Goal: Information Seeking & Learning: Learn about a topic

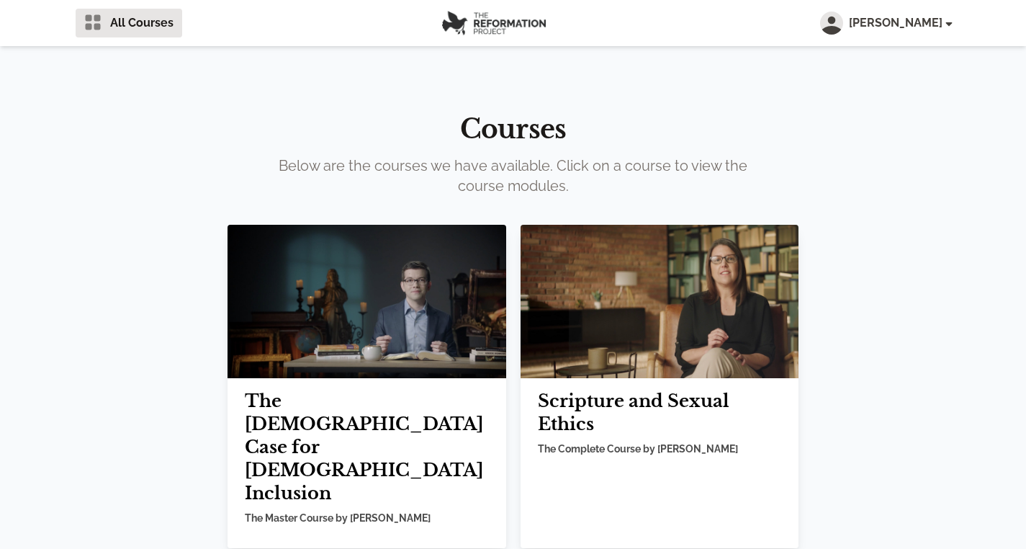
click at [361, 350] on img at bounding box center [367, 301] width 279 height 153
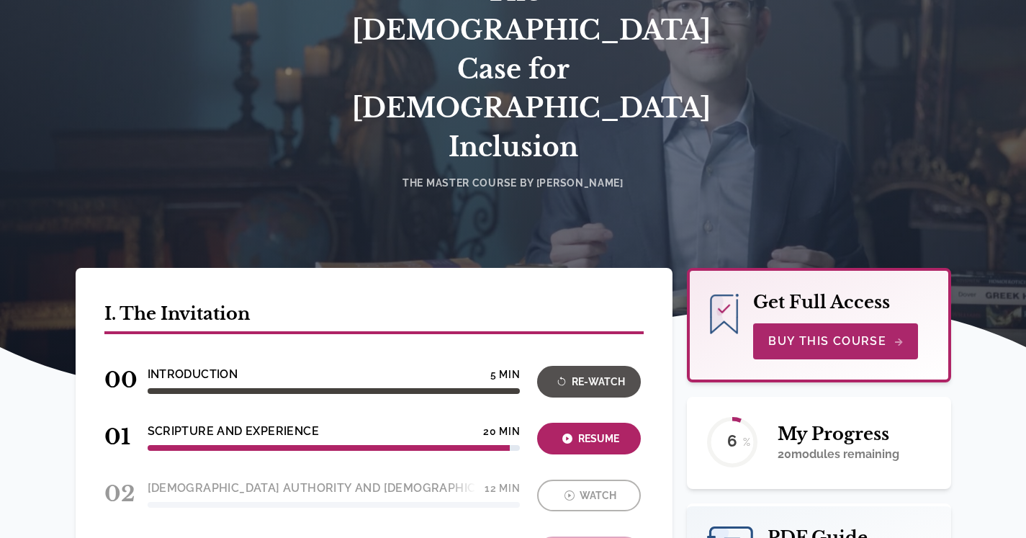
scroll to position [199, 0]
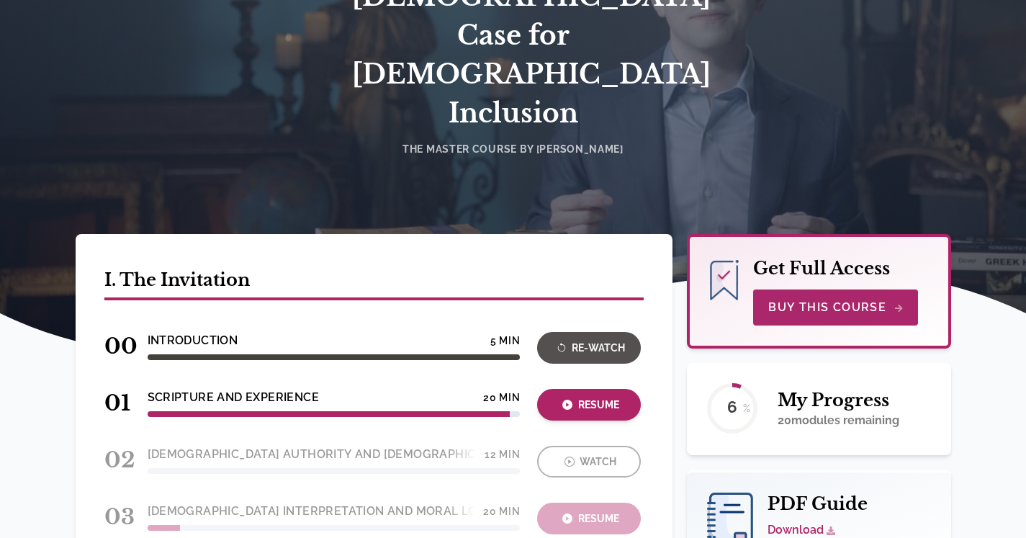
click at [574, 397] on div "Resume" at bounding box center [589, 405] width 95 height 17
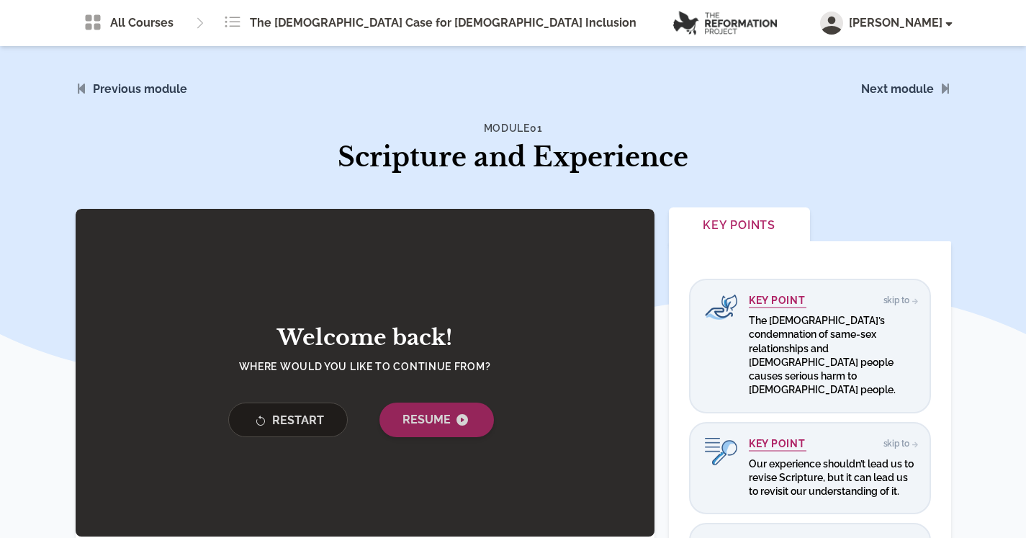
click at [422, 422] on span "Resume" at bounding box center [437, 419] width 68 height 17
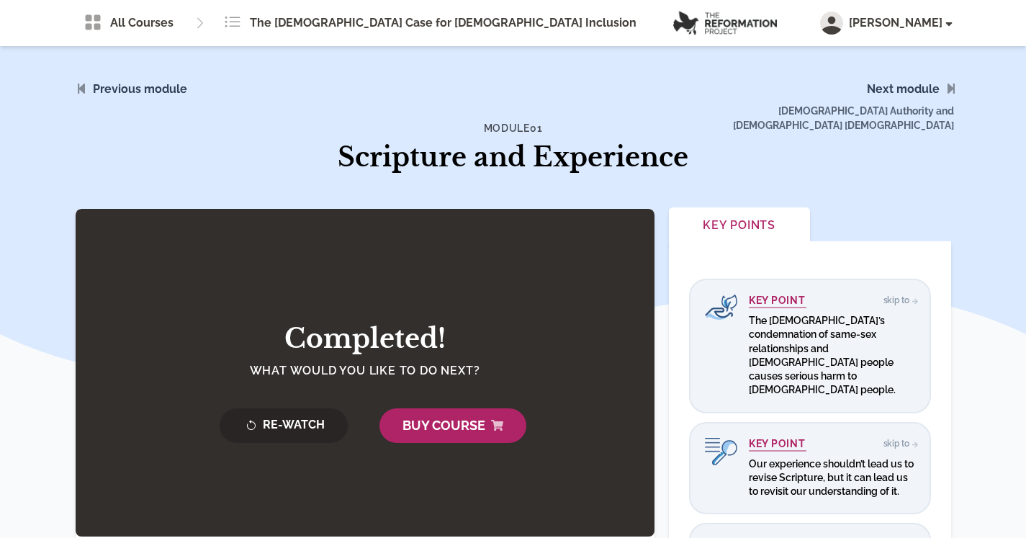
click at [924, 94] on span "Biblical Authority and Christian Orthodoxy" at bounding box center [824, 107] width 277 height 98
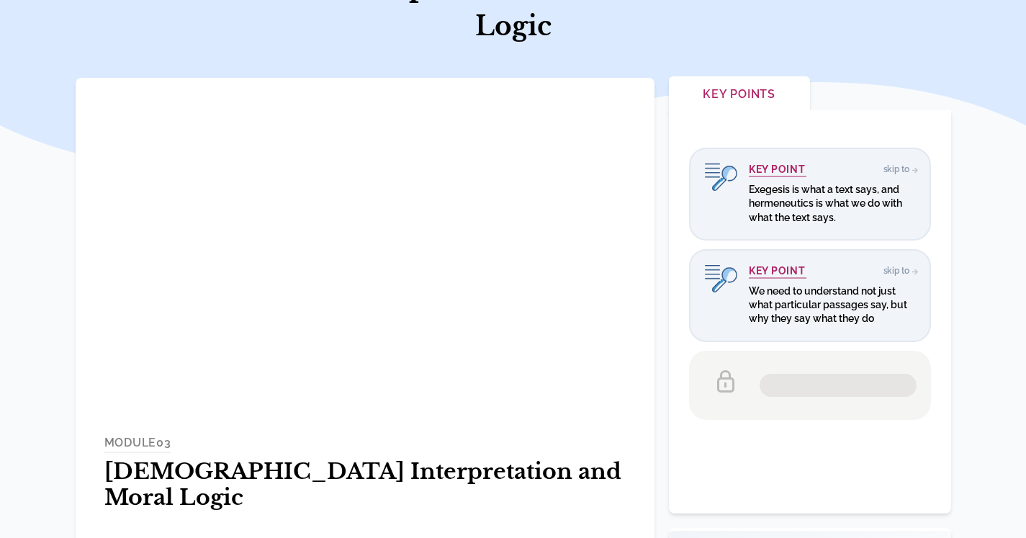
scroll to position [209, 1]
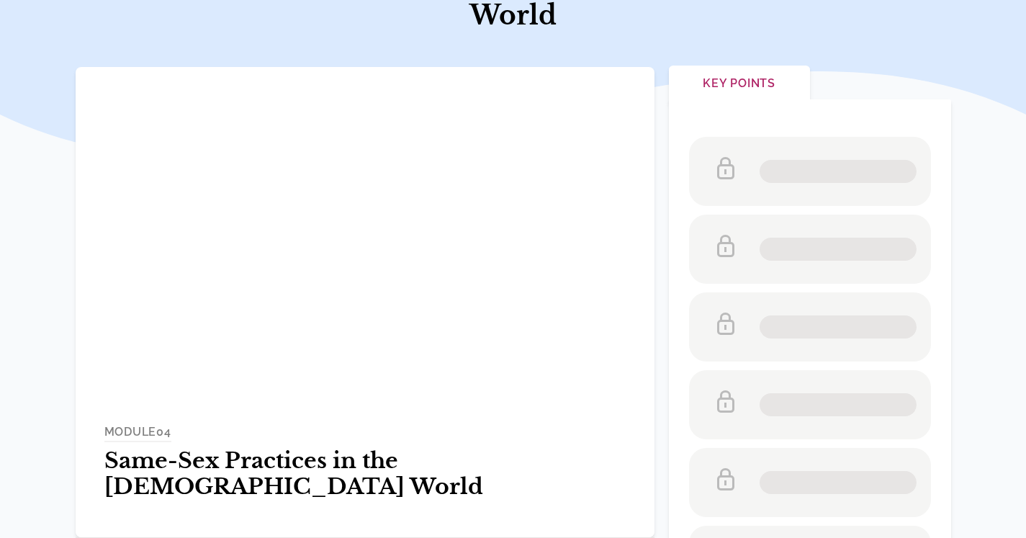
scroll to position [220, 0]
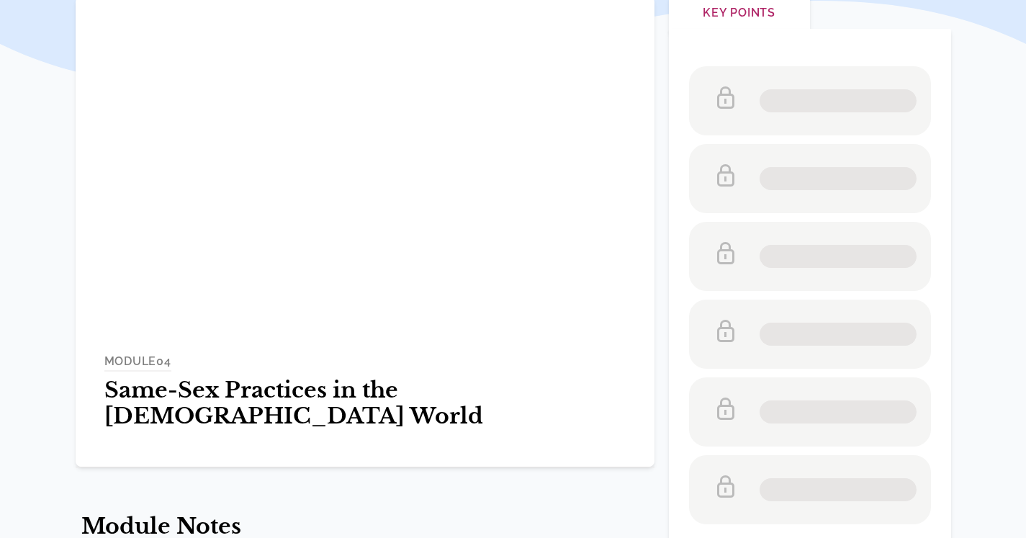
scroll to position [211, 0]
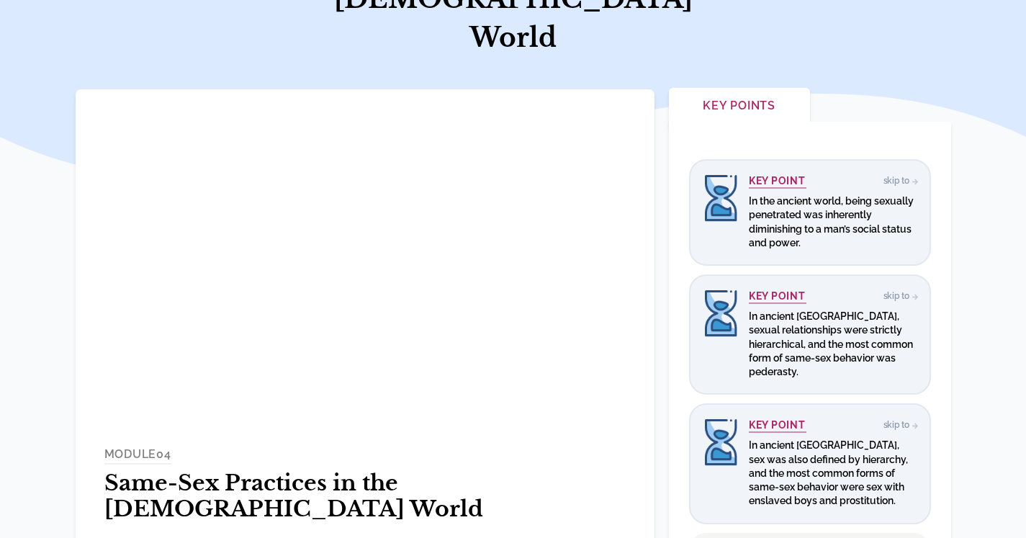
scroll to position [197, 0]
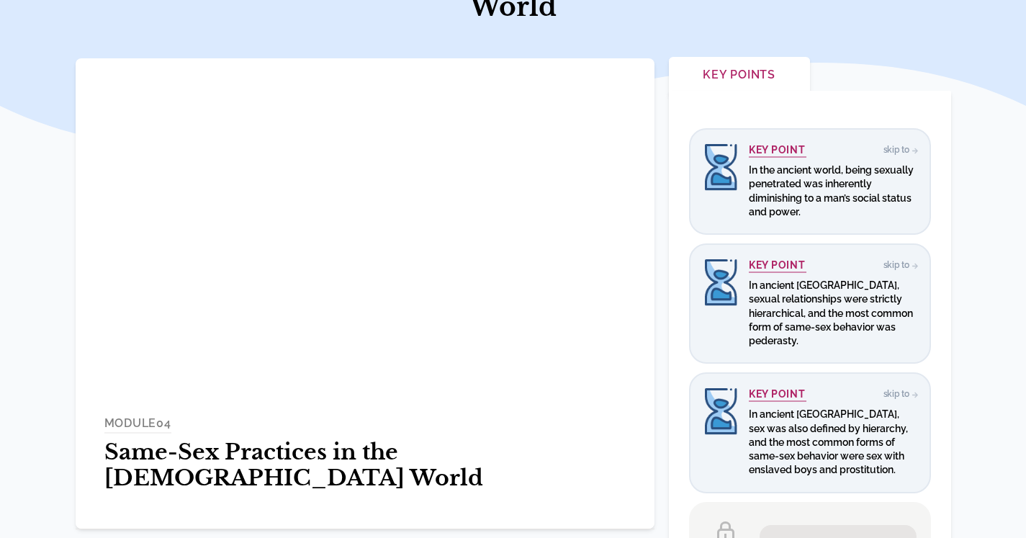
scroll to position [228, 0]
